Goal: Book appointment/travel/reservation

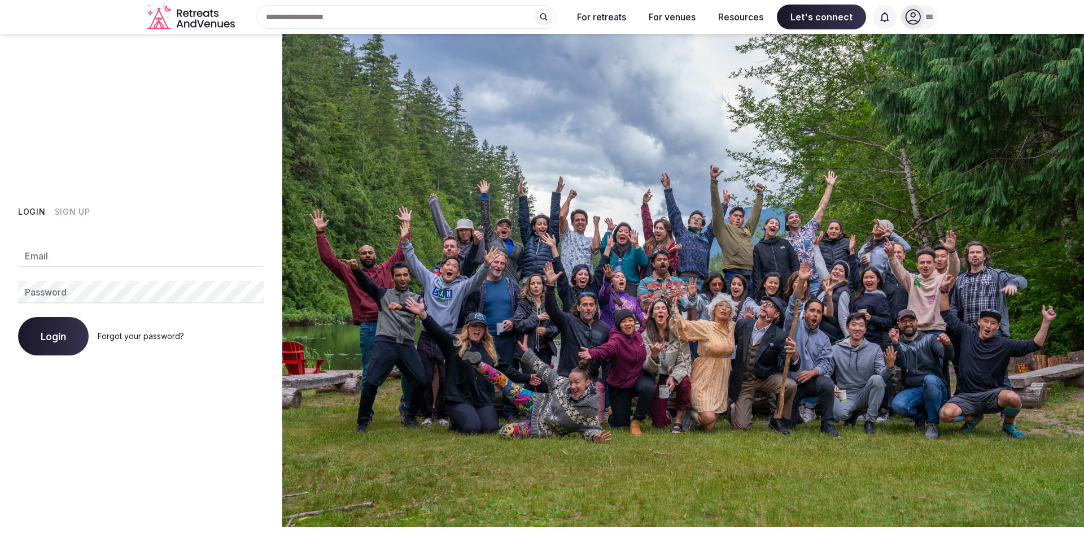
click at [84, 267] on input "Email" at bounding box center [141, 256] width 246 height 23
click at [85, 260] on input "Email" at bounding box center [141, 256] width 246 height 23
type input "**********"
click at [243, 527] on com-1password-button at bounding box center [542, 527] width 1084 height 0
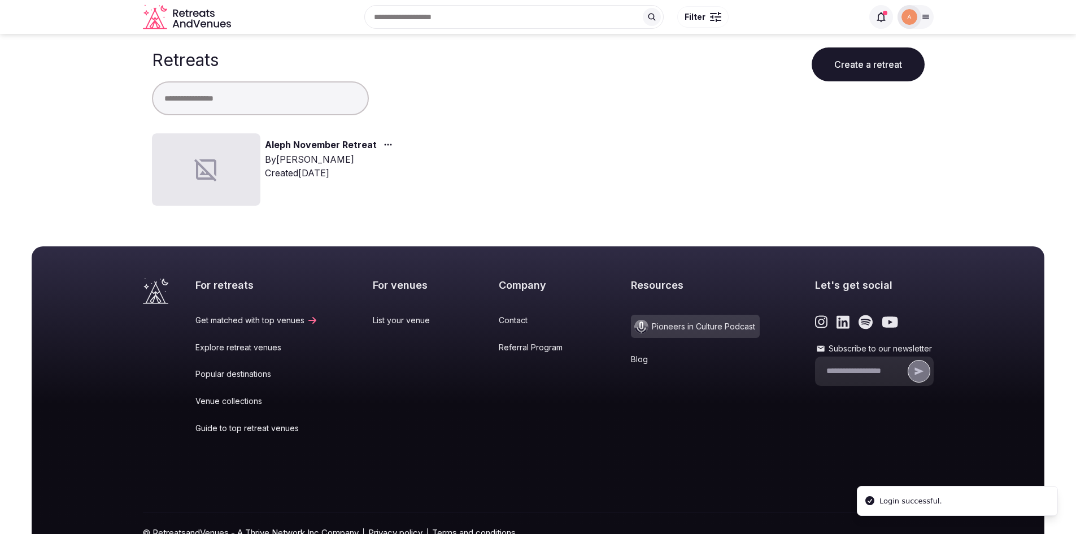
click at [222, 153] on div at bounding box center [206, 169] width 108 height 72
click at [292, 145] on link "Aleph November Retreat" at bounding box center [321, 145] width 112 height 15
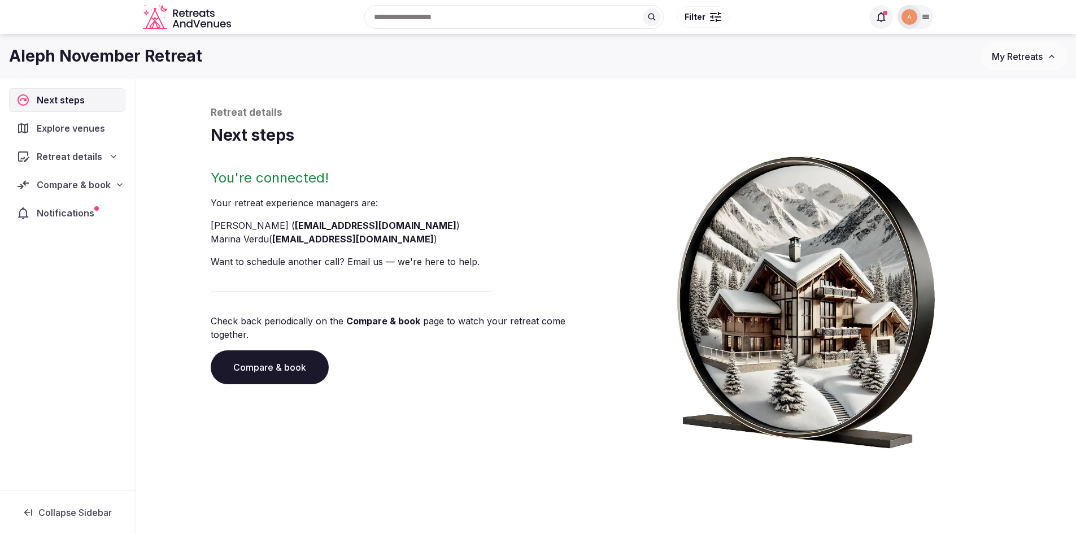
click at [91, 159] on span "Retreat details" at bounding box center [70, 157] width 66 height 14
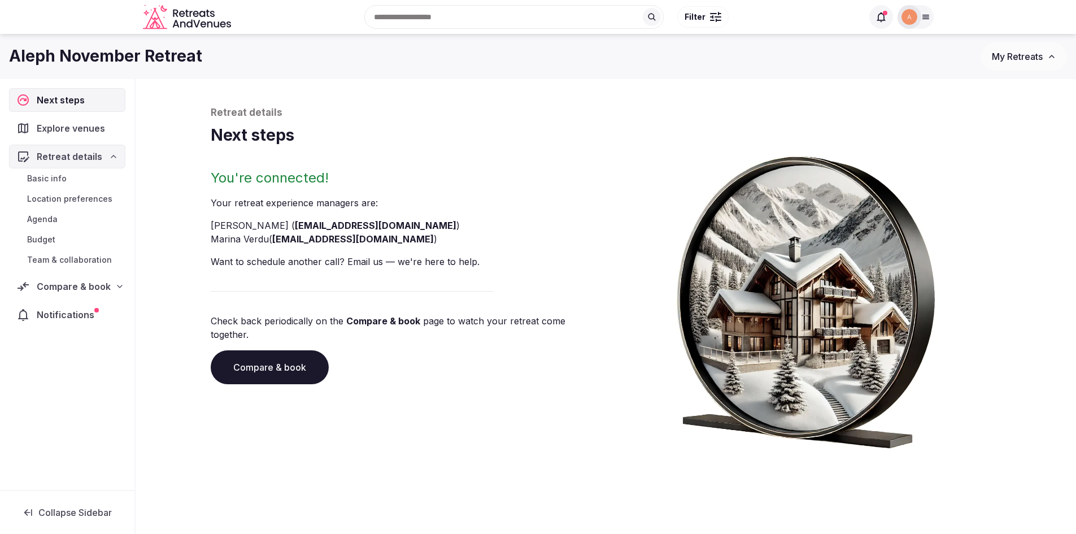
click at [80, 274] on div "Compare & book" at bounding box center [67, 286] width 116 height 24
click at [64, 335] on span "Proposals requested (10)" at bounding box center [74, 334] width 94 height 23
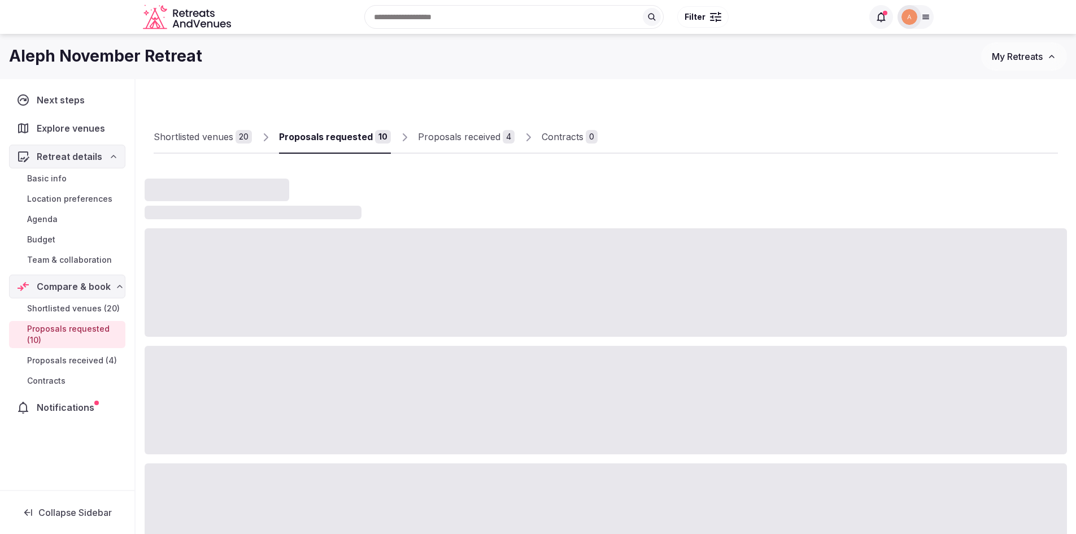
click at [67, 357] on span "Proposals received (4)" at bounding box center [72, 360] width 90 height 11
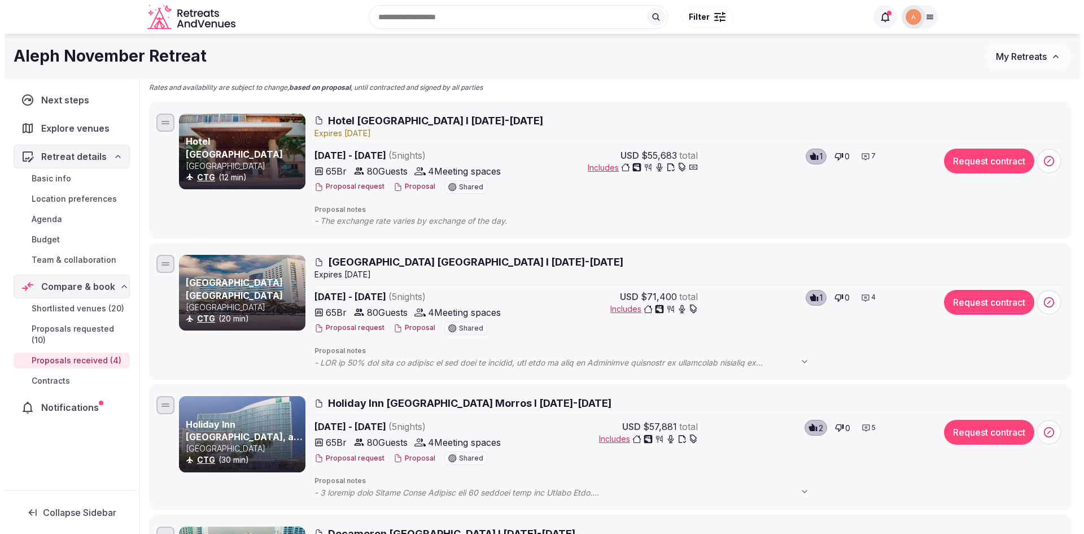
scroll to position [113, 0]
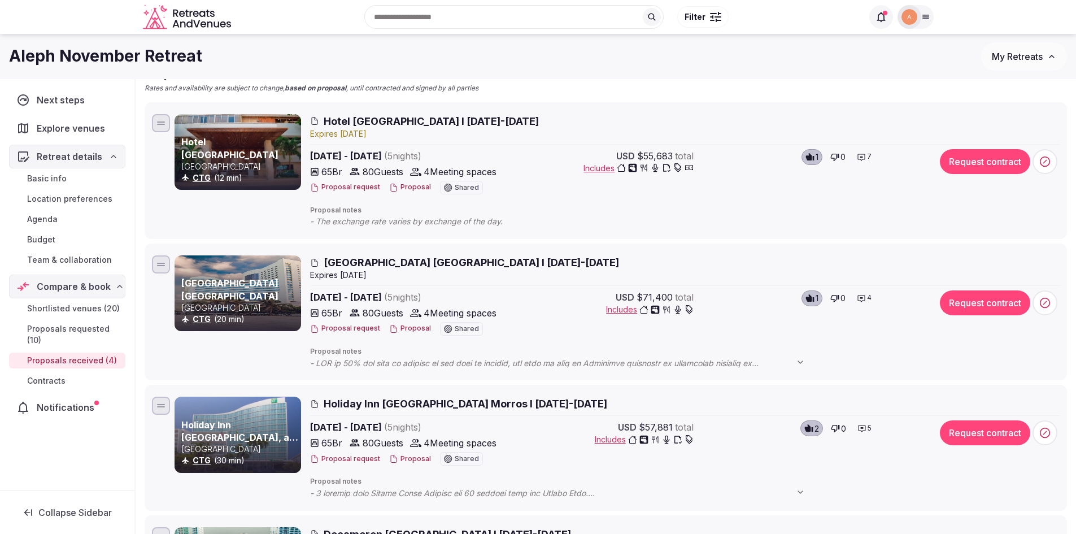
click at [373, 120] on span "Hotel [GEOGRAPHIC_DATA] I [DATE]-[DATE]" at bounding box center [431, 121] width 215 height 14
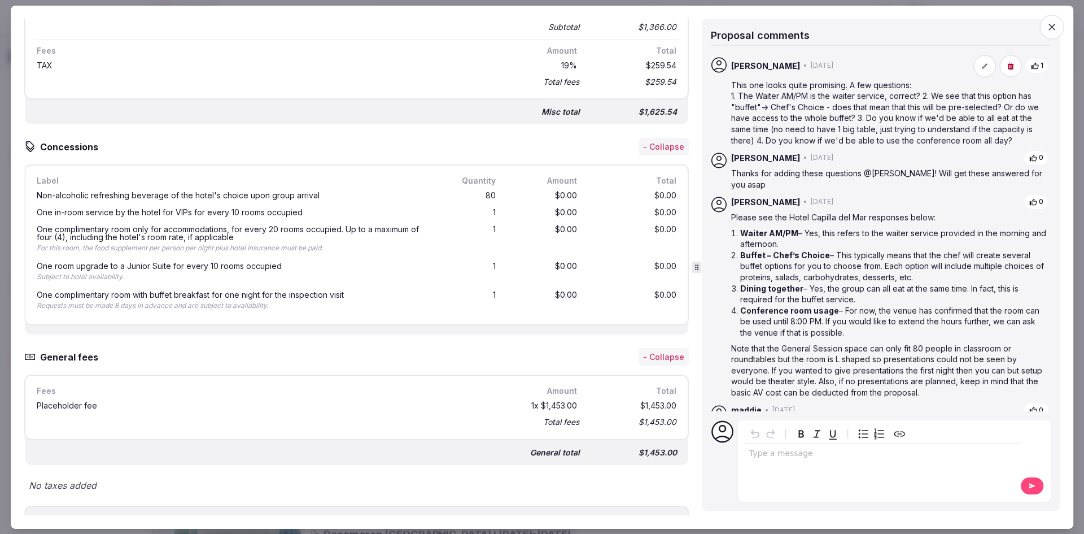
scroll to position [2711, 0]
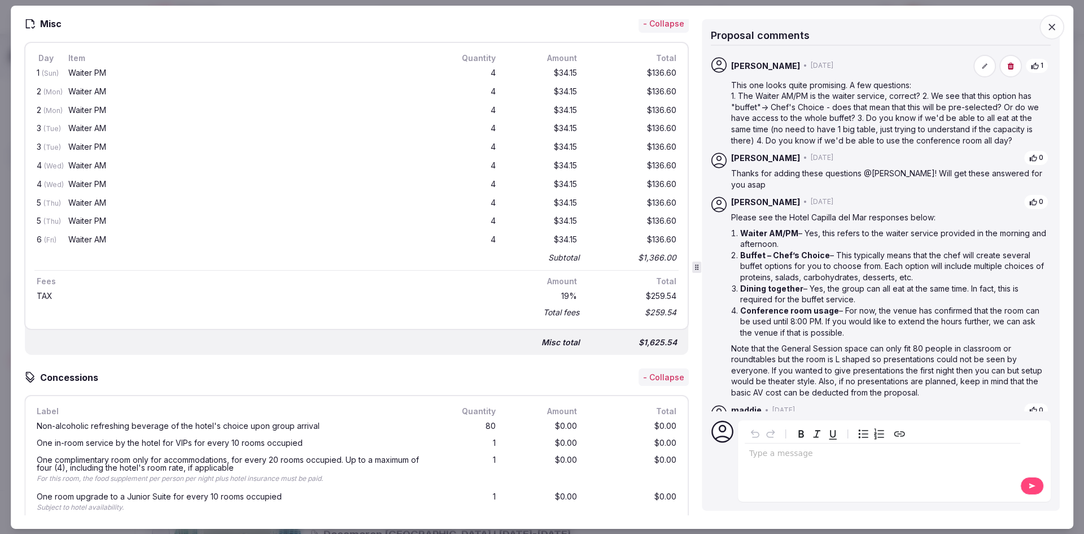
click at [1048, 25] on icon "button" at bounding box center [1051, 26] width 11 height 11
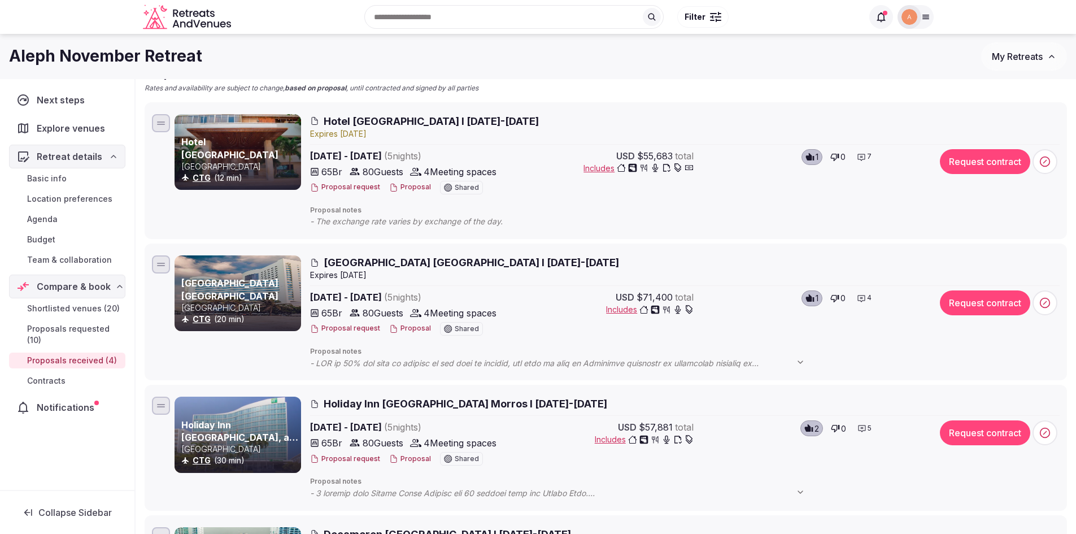
click at [372, 264] on span "[GEOGRAPHIC_DATA] [GEOGRAPHIC_DATA] I [DATE]-[DATE]" at bounding box center [471, 262] width 295 height 14
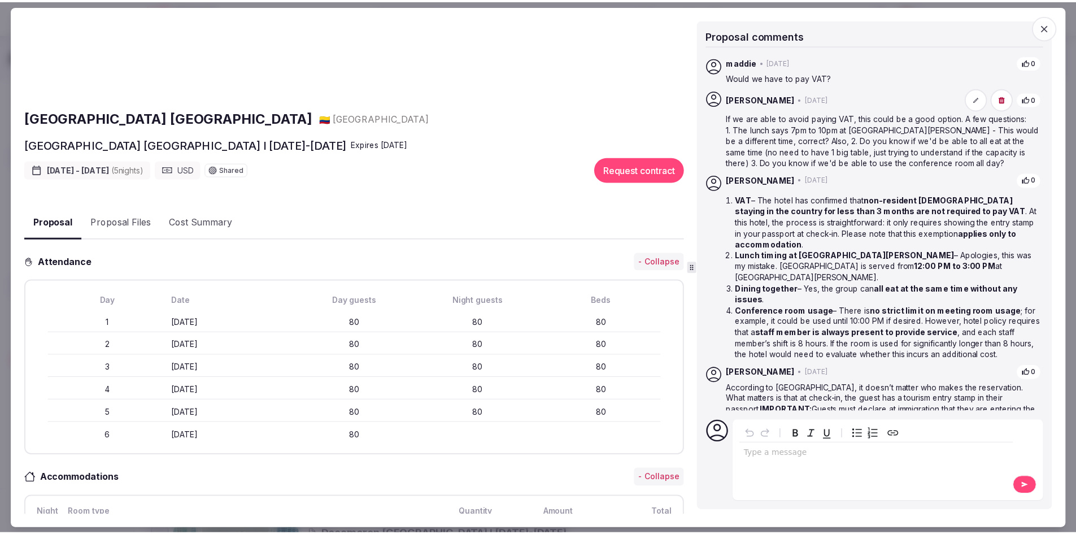
scroll to position [0, 0]
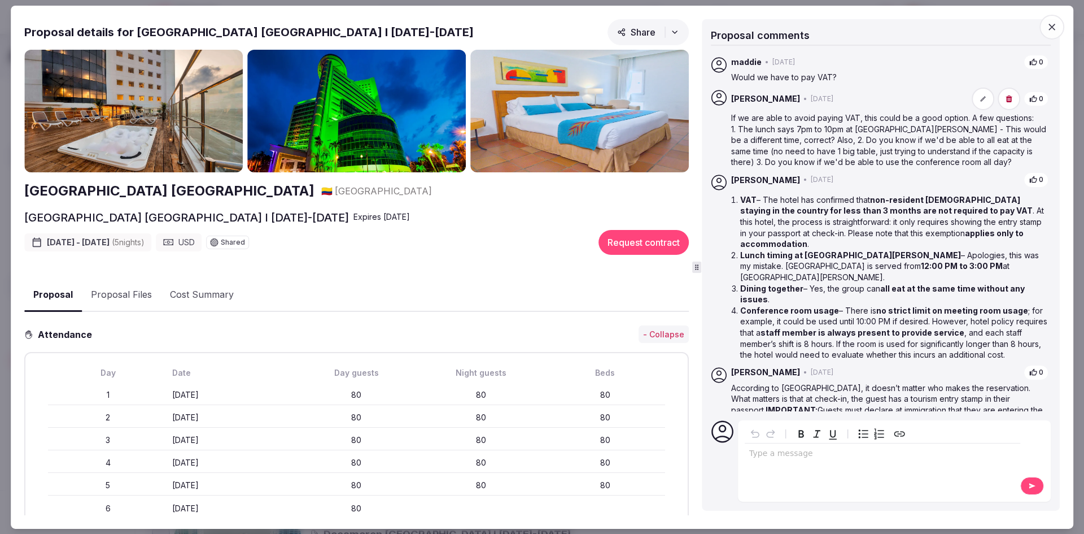
click at [1059, 22] on span "button" at bounding box center [1052, 26] width 25 height 25
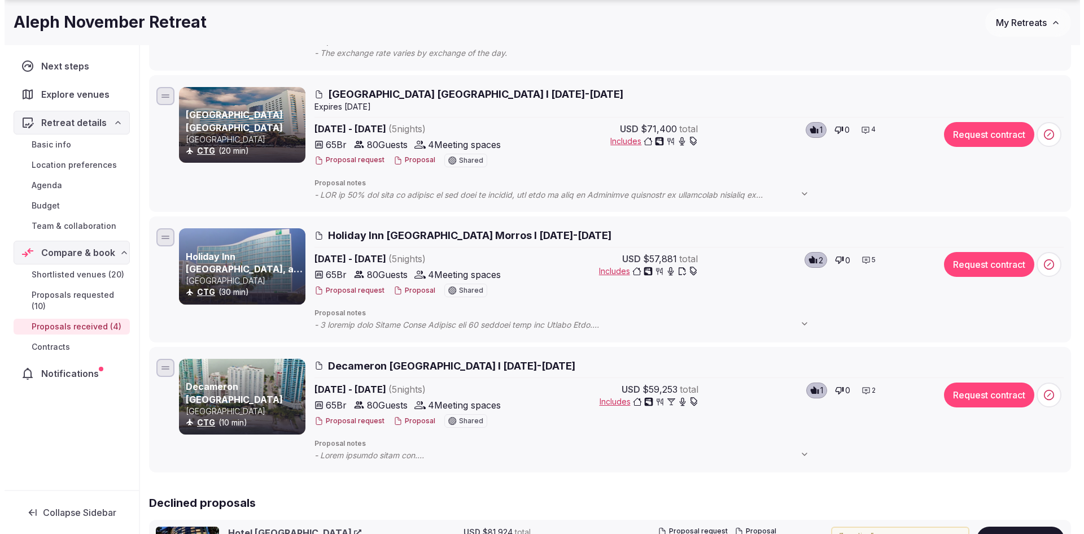
scroll to position [282, 0]
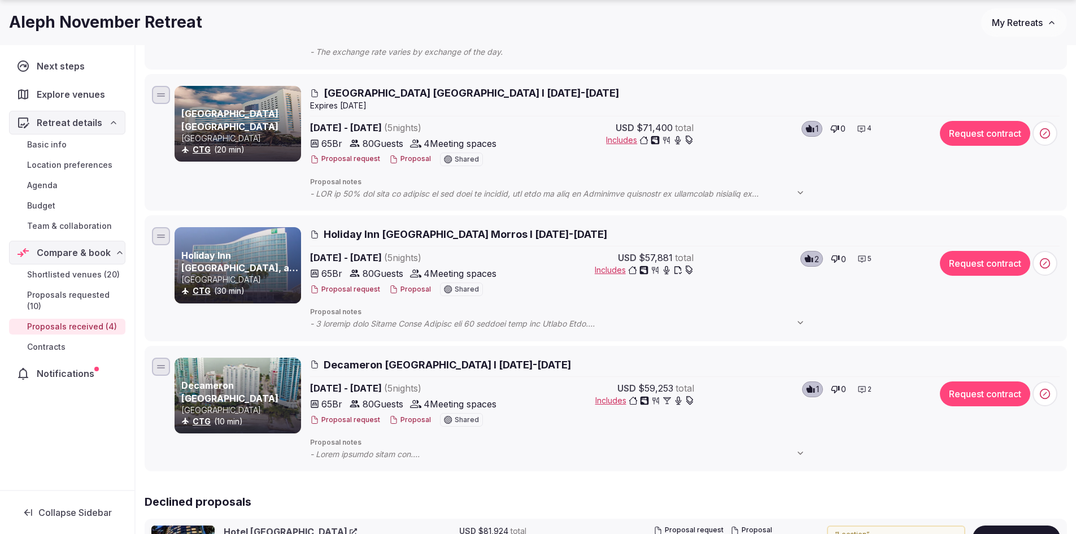
click at [503, 235] on span "Holiday Inn [GEOGRAPHIC_DATA] Morros I [DATE]-[DATE]" at bounding box center [465, 234] width 283 height 14
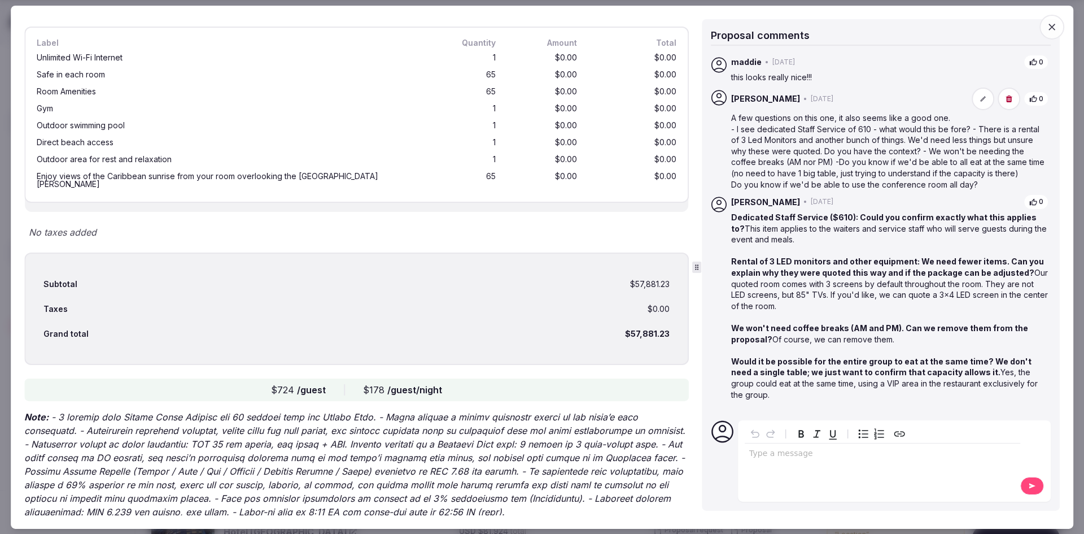
scroll to position [1976, 0]
